Goal: Task Accomplishment & Management: Complete application form

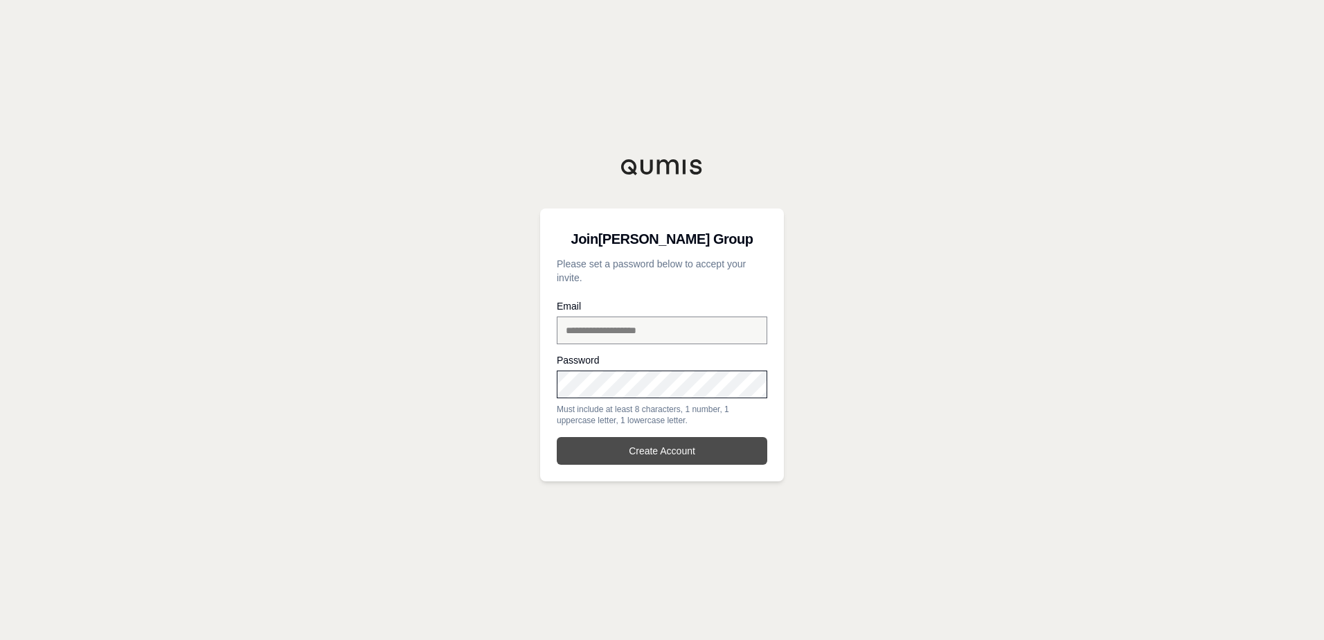
click at [626, 447] on button "Create Account" at bounding box center [662, 451] width 211 height 28
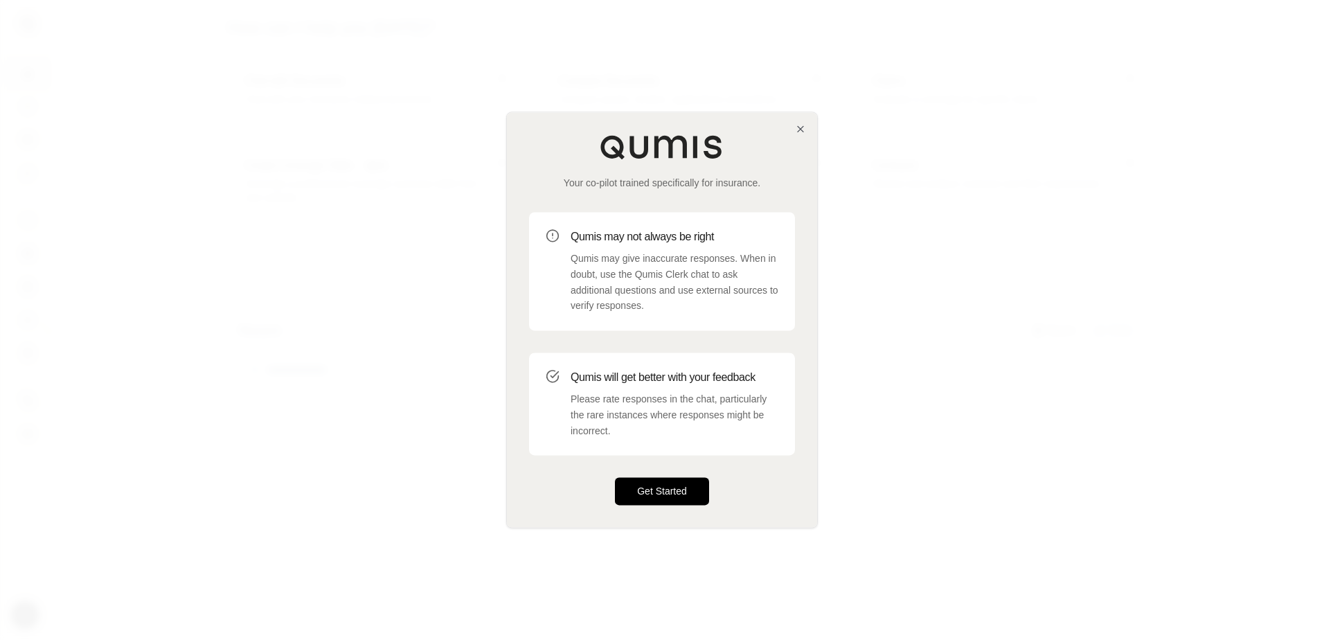
click at [689, 495] on button "Get Started" at bounding box center [662, 492] width 94 height 28
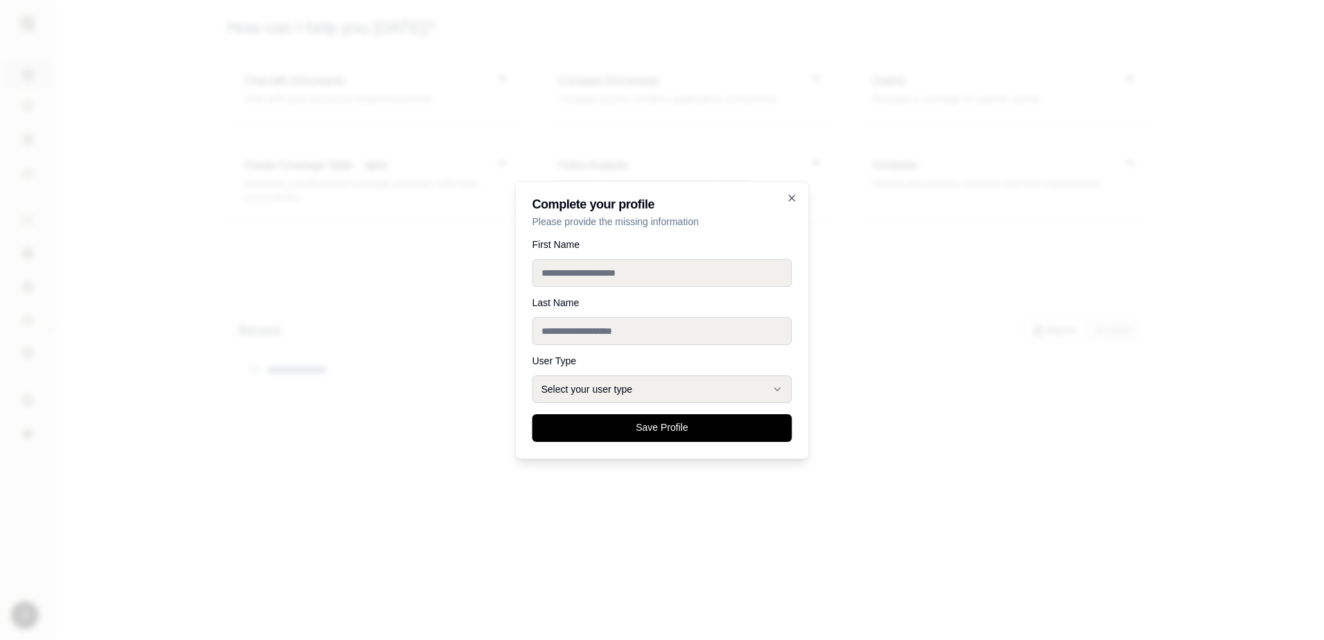
click at [619, 274] on input "First Name" at bounding box center [663, 273] width 260 height 28
type input "***"
click at [618, 328] on input "Last Name" at bounding box center [663, 331] width 260 height 28
type input "*****"
click at [650, 393] on button "Select your user type" at bounding box center [663, 389] width 260 height 28
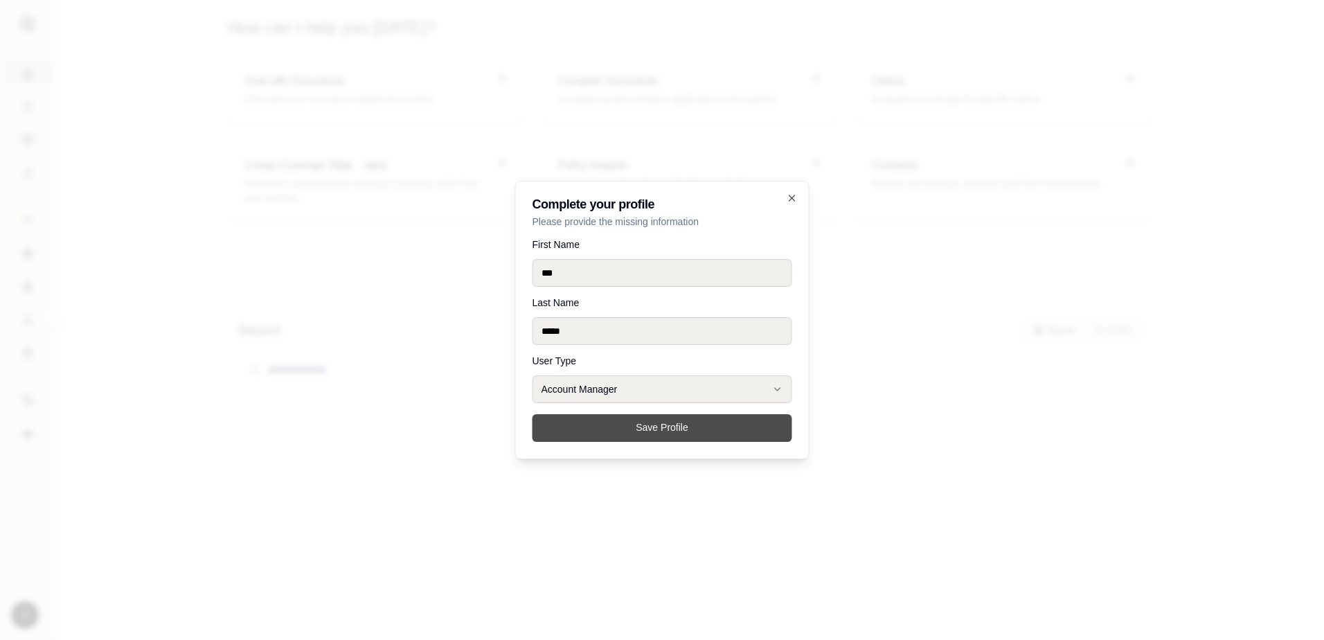
click at [636, 429] on button "Save Profile" at bounding box center [663, 428] width 260 height 28
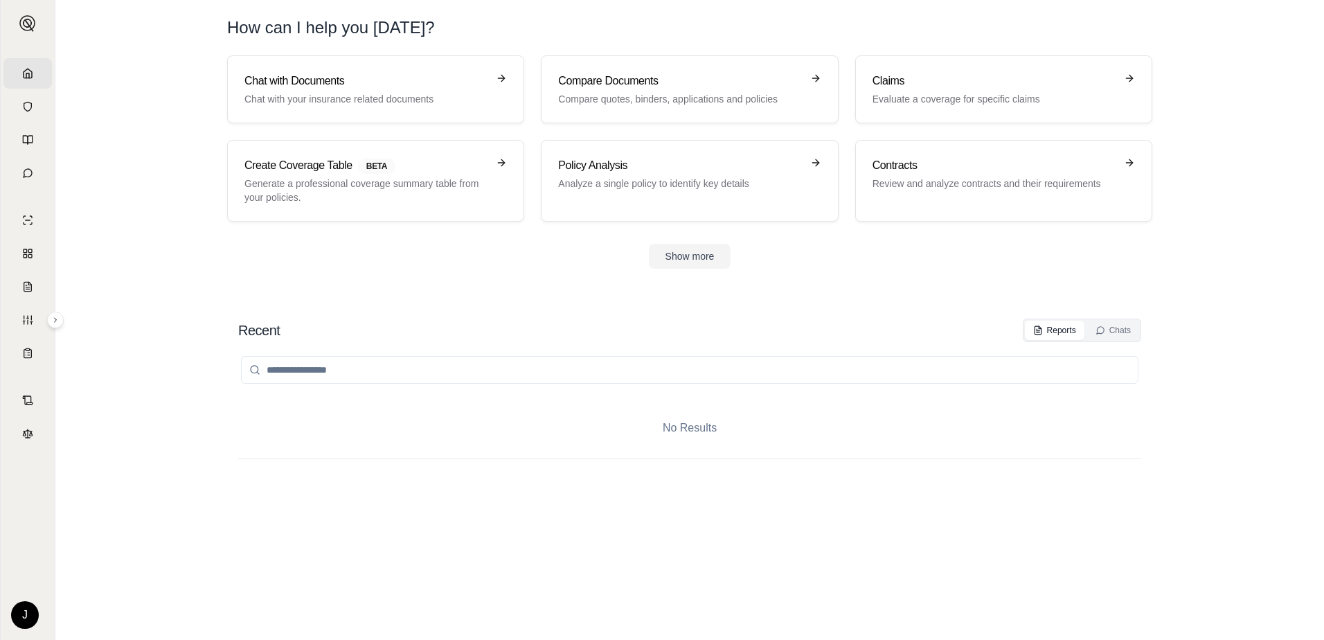
click at [183, 193] on section "Chat with Documents Chat with your insurance related documents Compare Document…" at bounding box center [690, 172] width 1258 height 235
click at [816, 75] on icon at bounding box center [817, 78] width 3 height 6
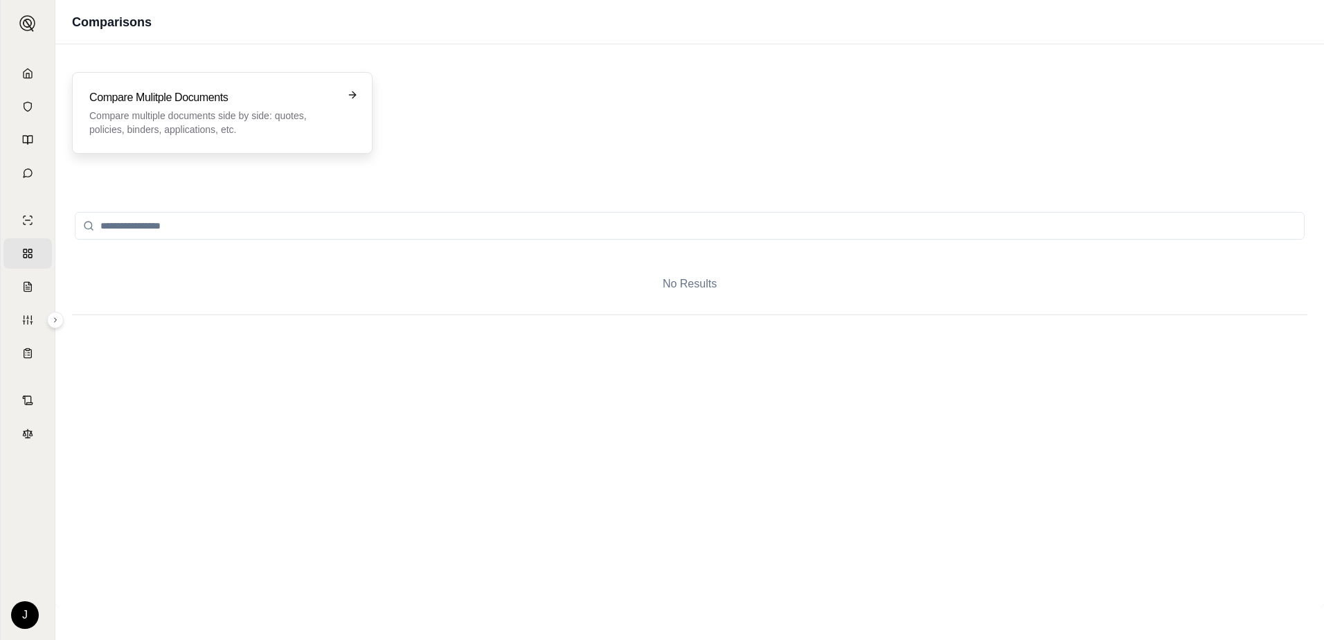
click at [349, 95] on icon at bounding box center [352, 95] width 6 height 0
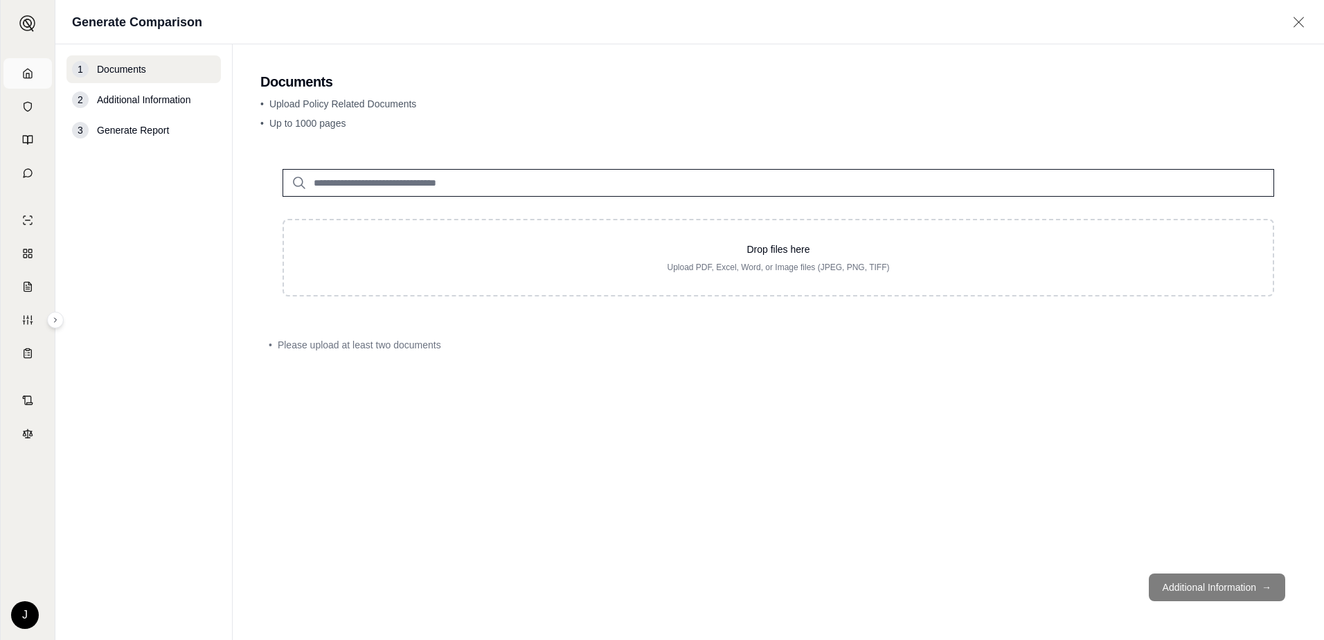
click at [24, 73] on icon at bounding box center [27, 73] width 11 height 11
